Goal: Check status: Check status

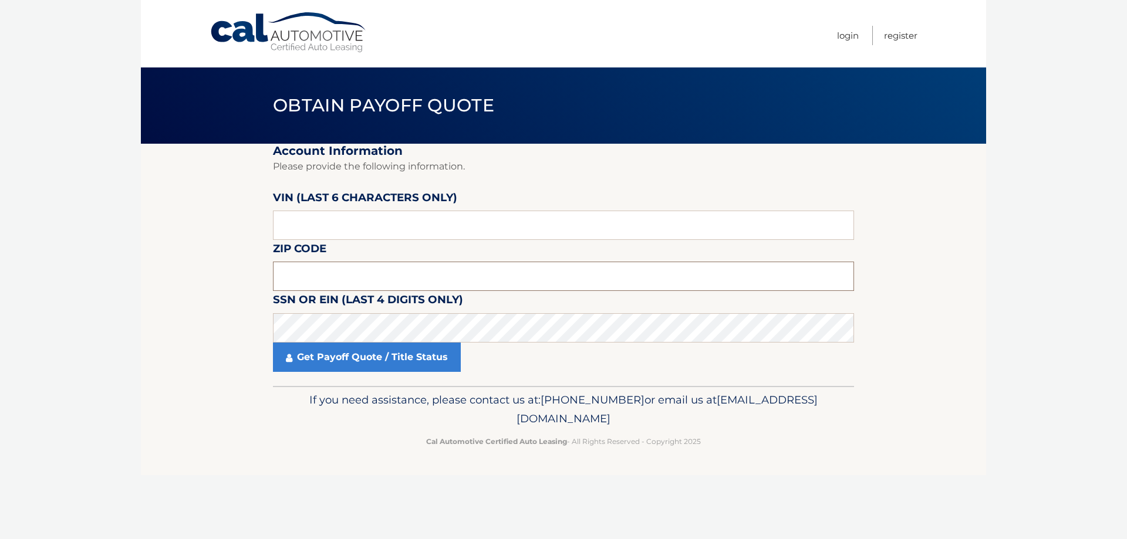
click at [333, 273] on input "text" at bounding box center [563, 276] width 581 height 29
type input "12477"
click at [304, 359] on link "Get Payoff Quote / Title Status" at bounding box center [367, 357] width 188 height 29
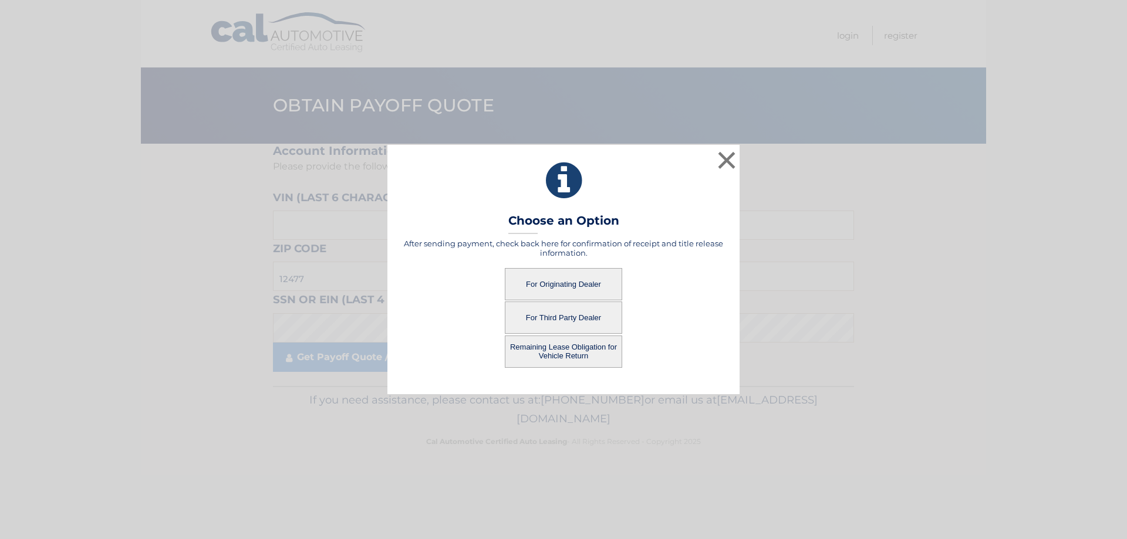
click at [557, 287] on button "For Originating Dealer" at bounding box center [563, 284] width 117 height 32
click at [567, 285] on button "For Originating Dealer" at bounding box center [563, 284] width 117 height 32
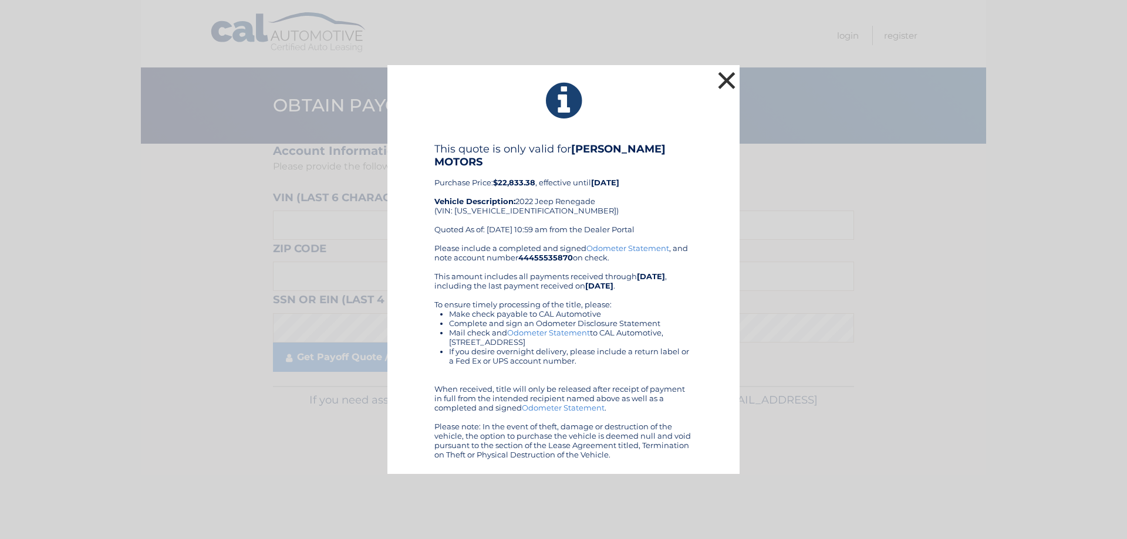
click at [728, 84] on button "×" at bounding box center [726, 80] width 23 height 23
